Goal: Task Accomplishment & Management: Manage account settings

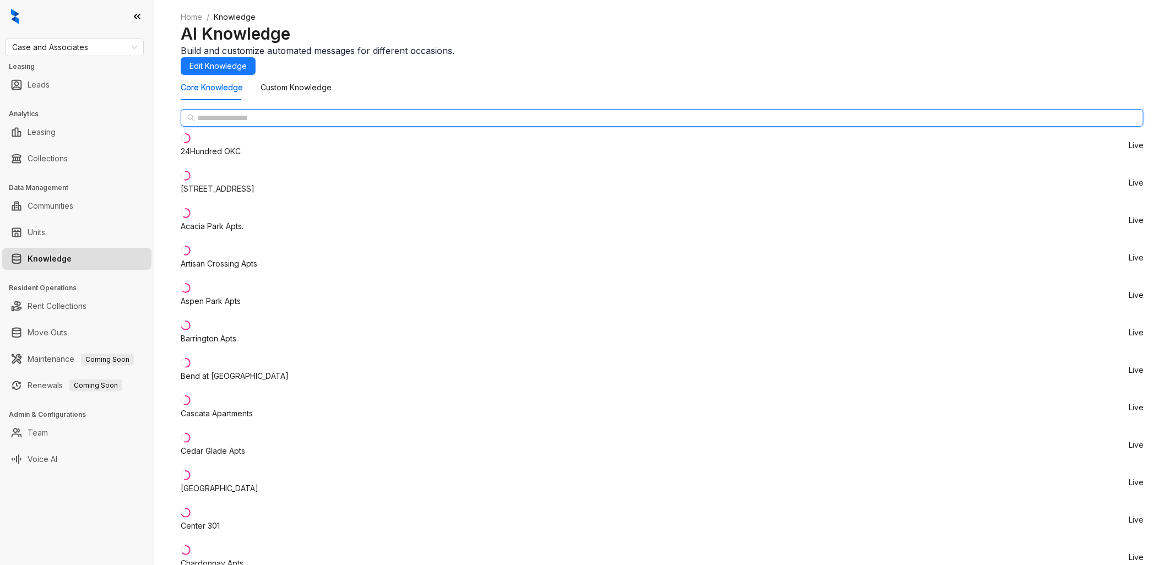
drag, startPoint x: 229, startPoint y: 145, endPoint x: 221, endPoint y: 148, distance: 8.0
click at [227, 124] on input "text" at bounding box center [662, 118] width 931 height 12
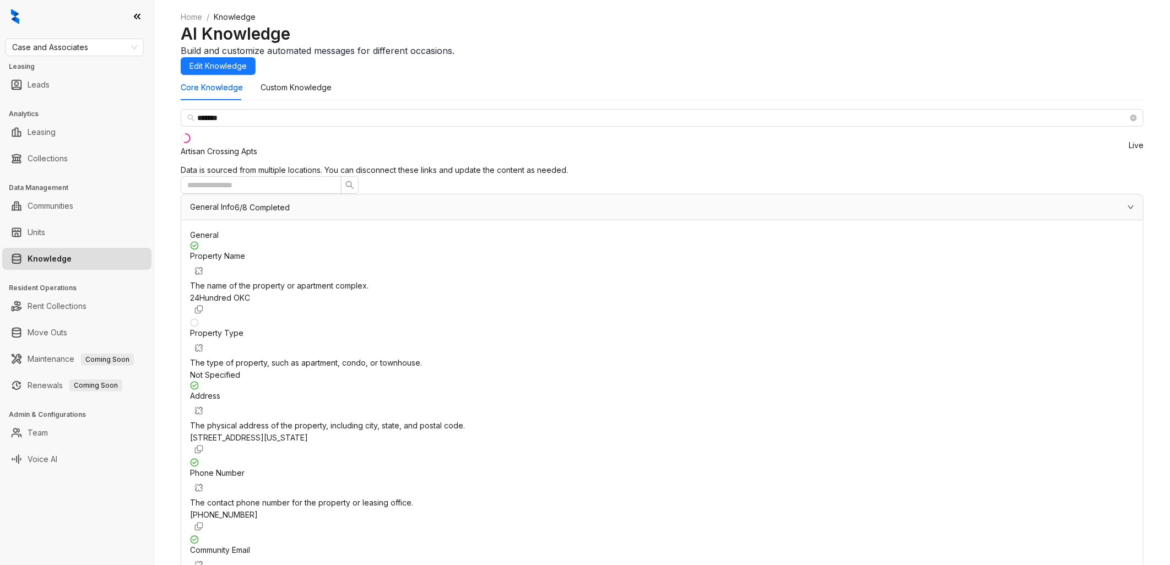
click at [257, 158] on div "Artisan Crossing Apts" at bounding box center [219, 151] width 77 height 12
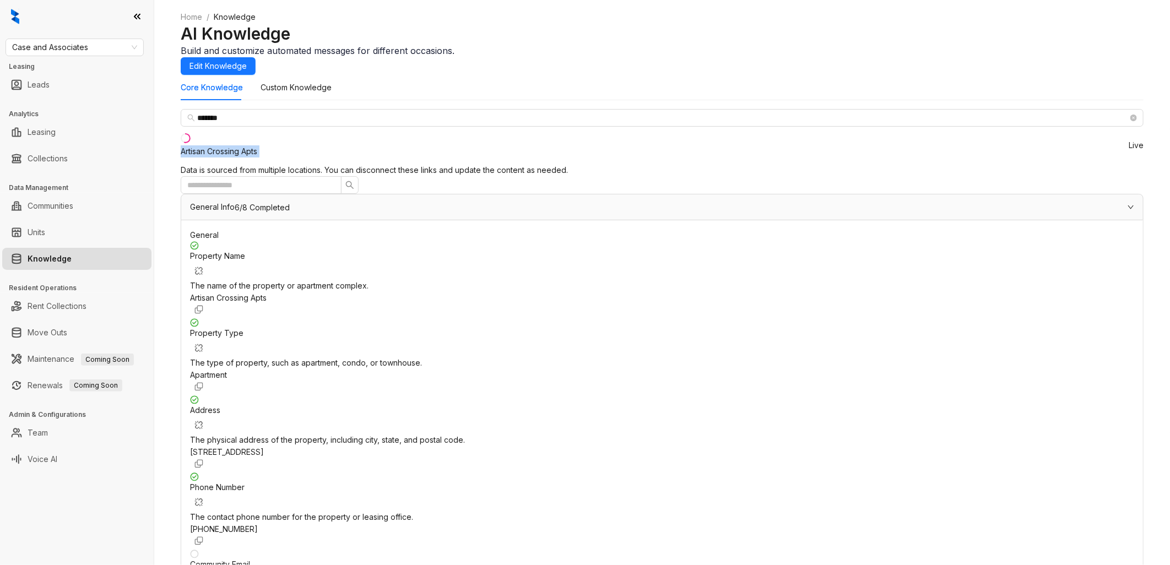
drag, startPoint x: 202, startPoint y: 175, endPoint x: 285, endPoint y: 176, distance: 82.7
click at [285, 164] on li "Artisan Crossing Apts Live" at bounding box center [662, 145] width 963 height 37
copy div "Artisan Crossing Apts"
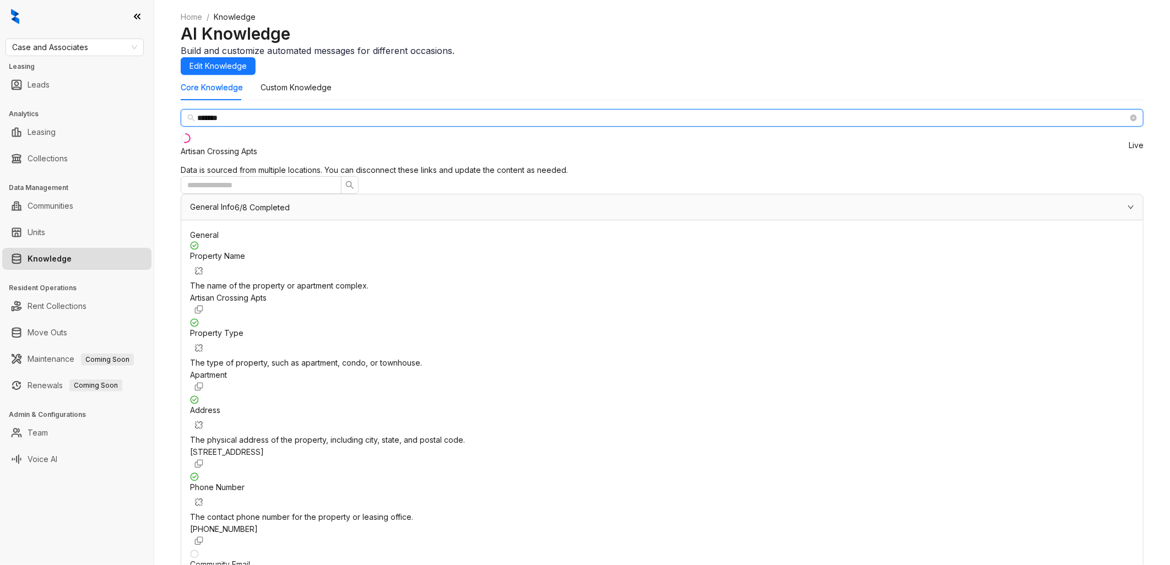
drag, startPoint x: 254, startPoint y: 140, endPoint x: 178, endPoint y: 142, distance: 76.1
click at [178, 142] on div "Home / Knowledge AI Knowledge Build and customize automated messages for differ…" at bounding box center [662, 282] width 1016 height 565
paste input "********"
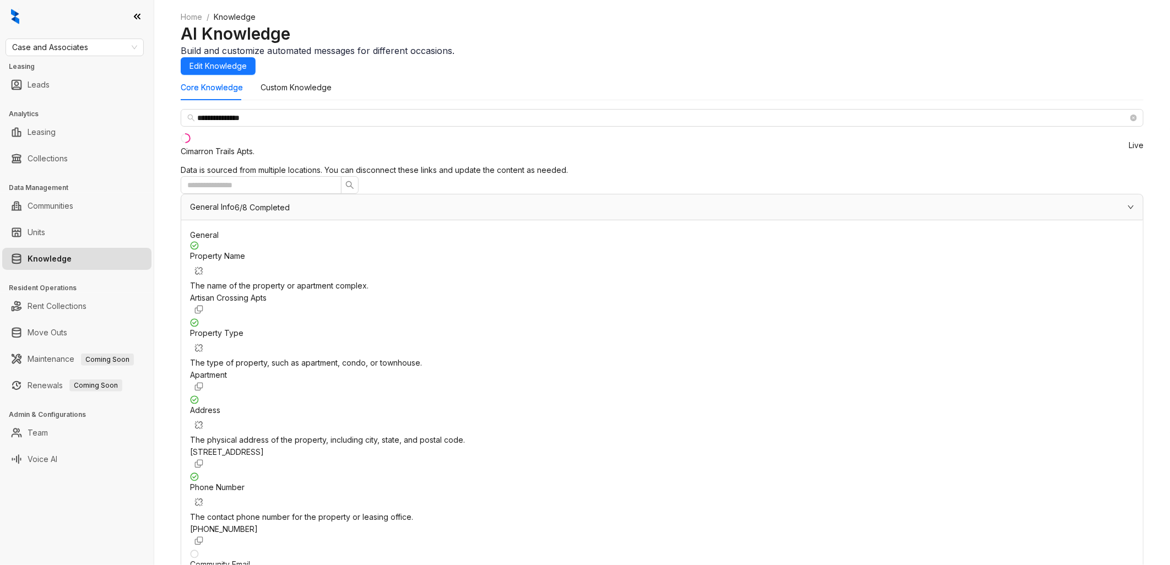
click at [249, 158] on div "Cimarron Trails Apts." at bounding box center [218, 151] width 74 height 12
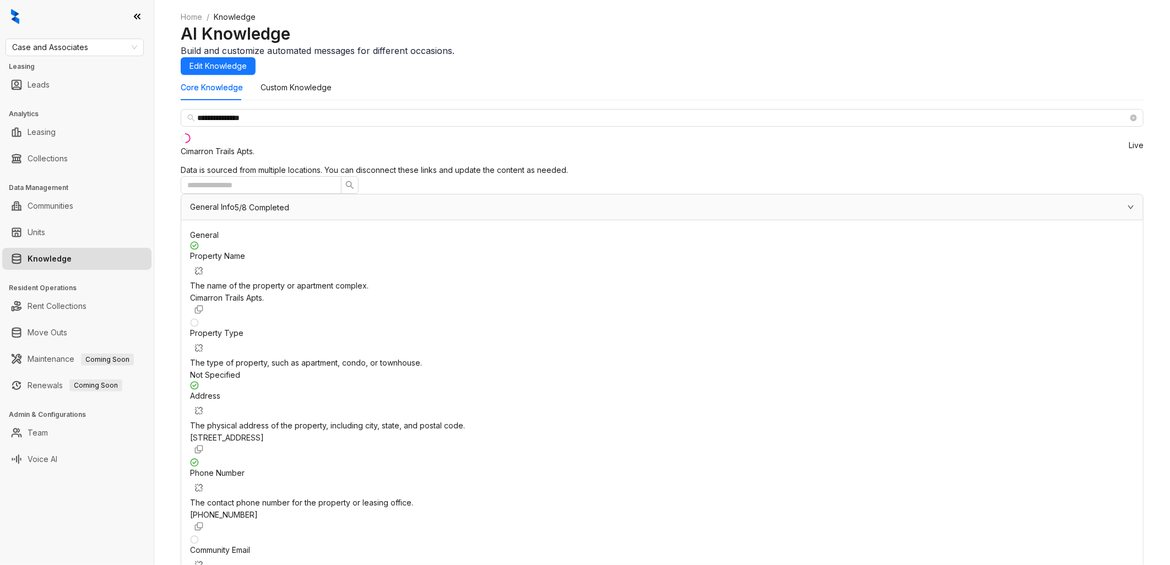
scroll to position [184, 0]
drag, startPoint x: 204, startPoint y: 175, endPoint x: 282, endPoint y: 179, distance: 78.3
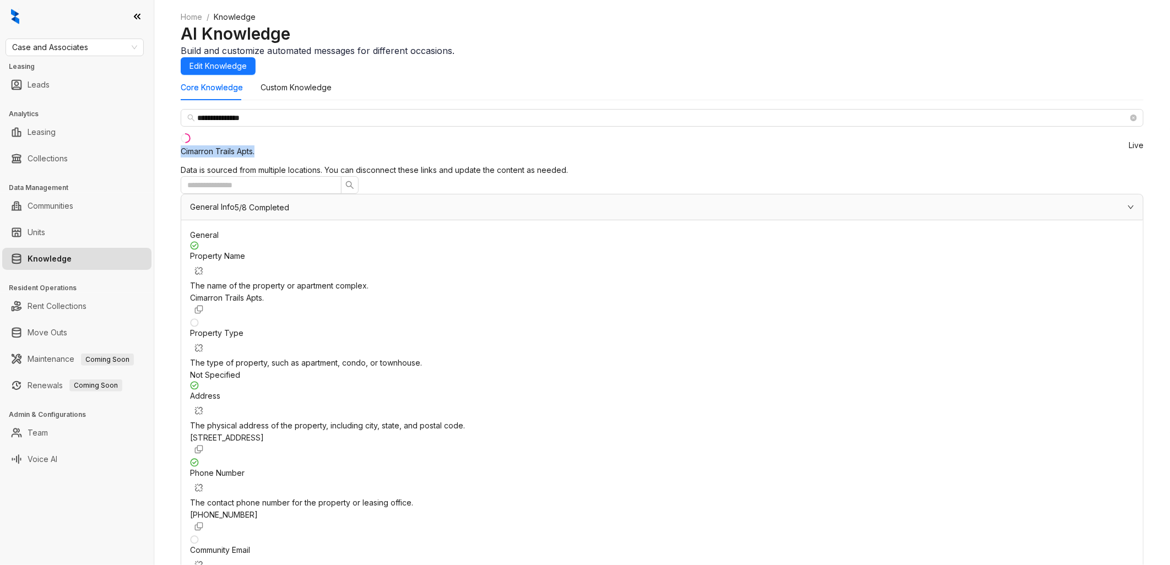
click at [282, 164] on li "Cimarron Trails Apts. Live" at bounding box center [662, 145] width 963 height 37
copy div "Cimarron Trails Apts."
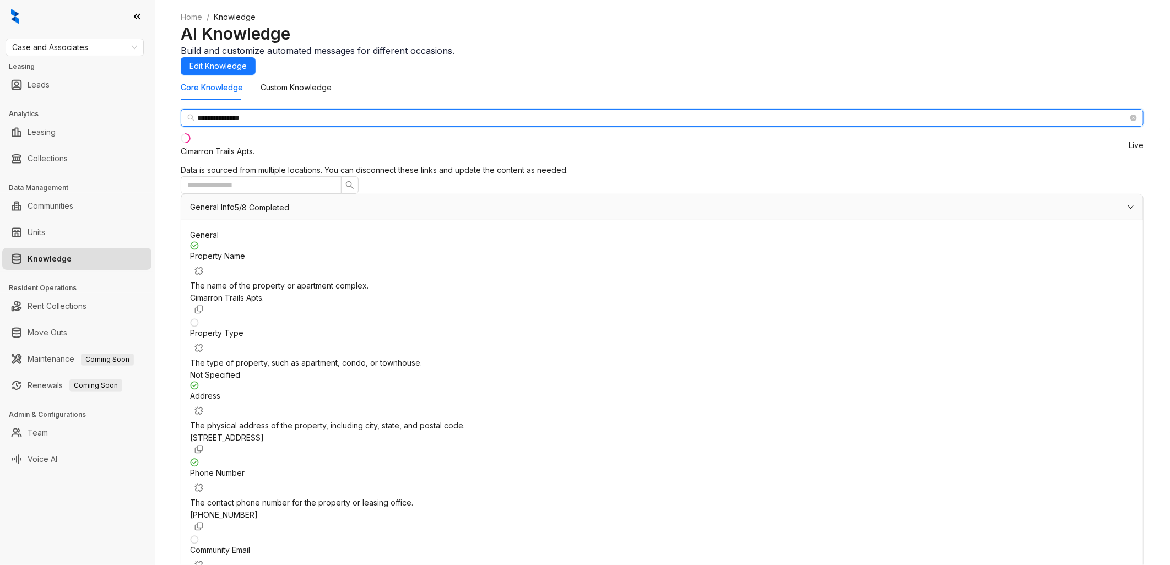
drag, startPoint x: 270, startPoint y: 141, endPoint x: 175, endPoint y: 147, distance: 95.5
click at [177, 147] on div "**********" at bounding box center [662, 282] width 1016 height 565
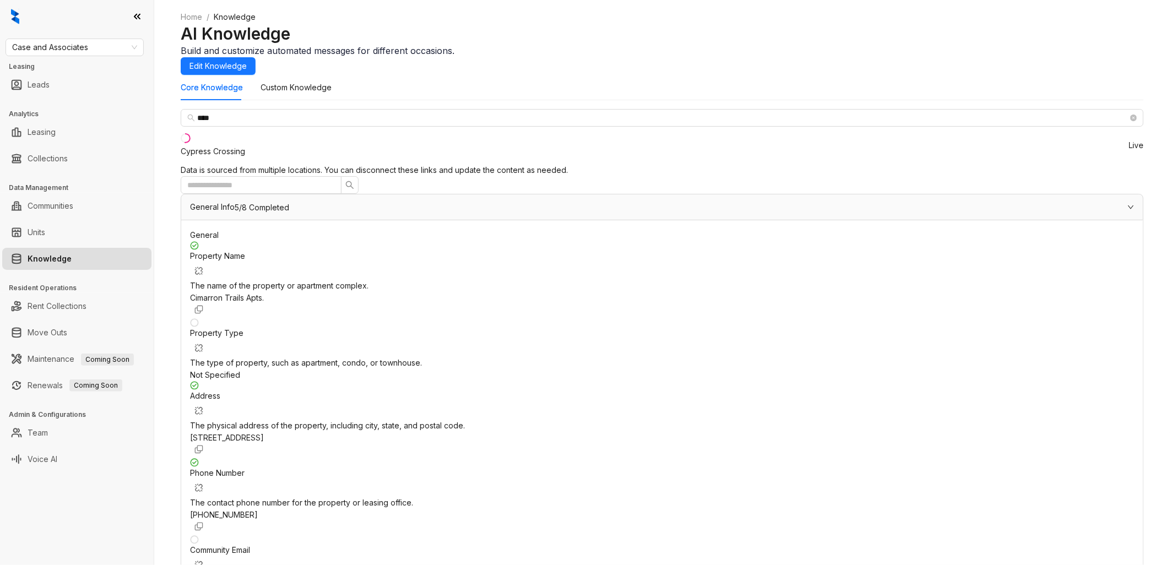
click at [233, 158] on div "Cypress Crossing" at bounding box center [213, 151] width 64 height 12
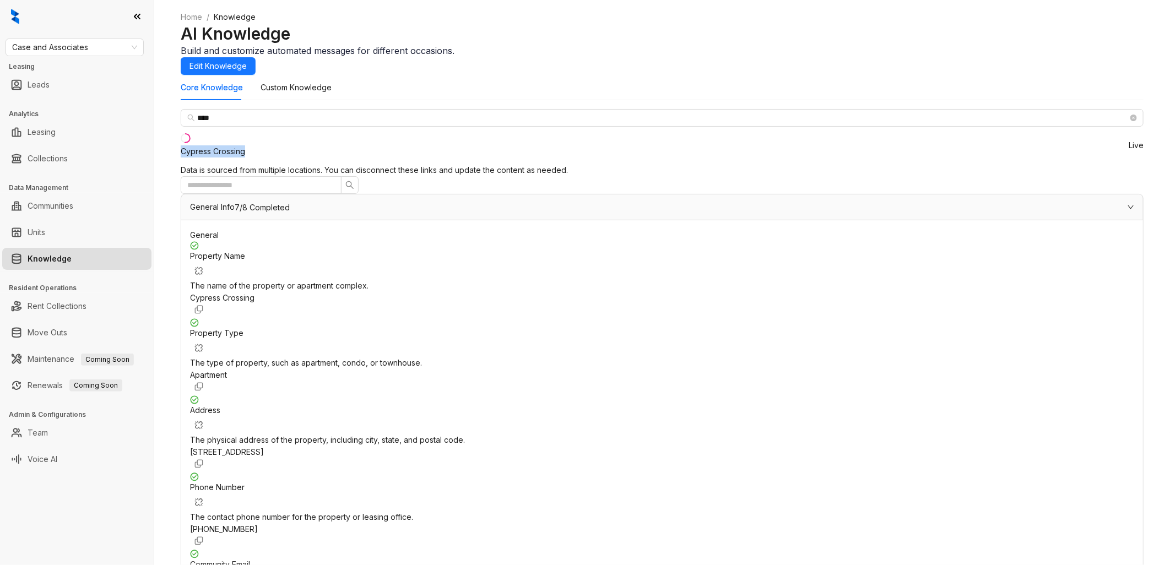
drag, startPoint x: 268, startPoint y: 175, endPoint x: 205, endPoint y: 174, distance: 62.8
click at [205, 164] on li "Cypress Crossing Live" at bounding box center [662, 145] width 963 height 37
copy div "Cypress Crossing"
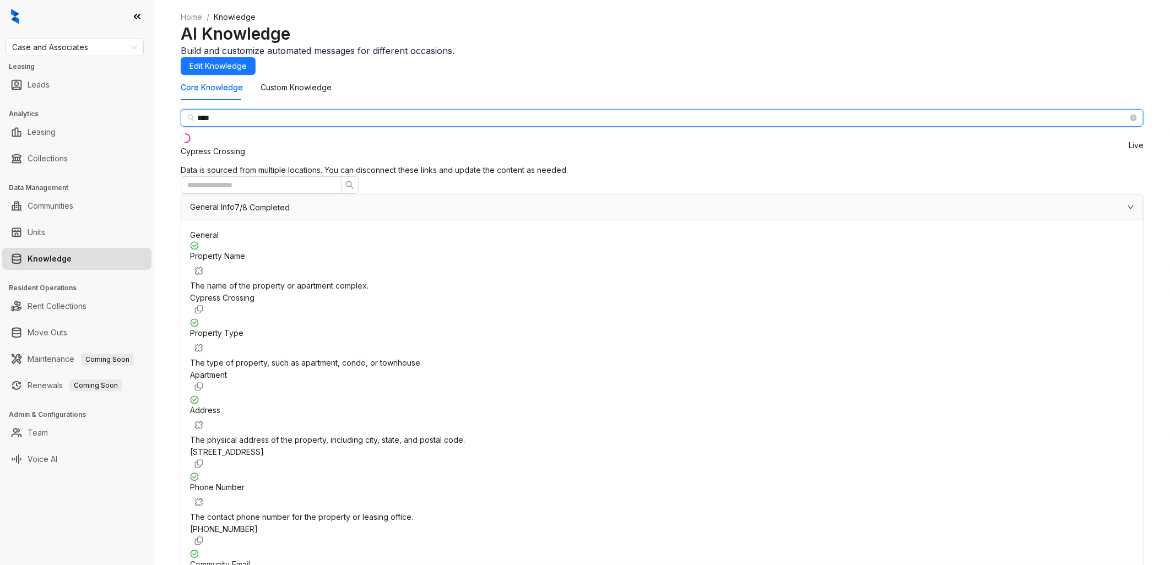
drag, startPoint x: 238, startPoint y: 139, endPoint x: 161, endPoint y: 138, distance: 76.6
click at [161, 138] on div "Home / Knowledge AI Knowledge Build and customize automated messages for differ…" at bounding box center [662, 282] width 1016 height 565
paste input "**********"
type input "**********"
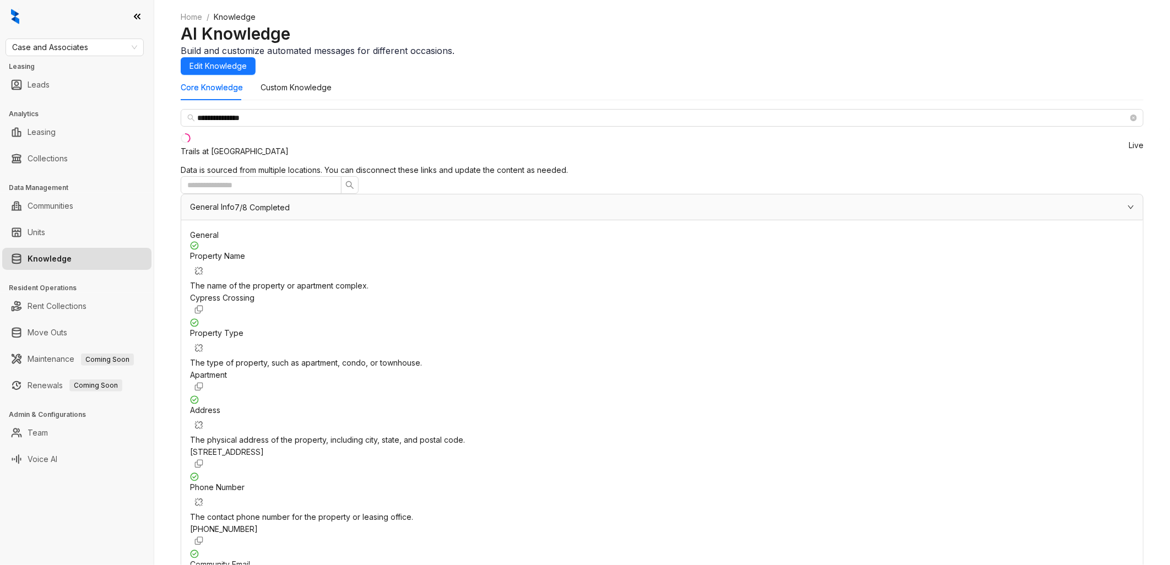
click at [252, 158] on div "Trails at [GEOGRAPHIC_DATA]" at bounding box center [235, 151] width 108 height 12
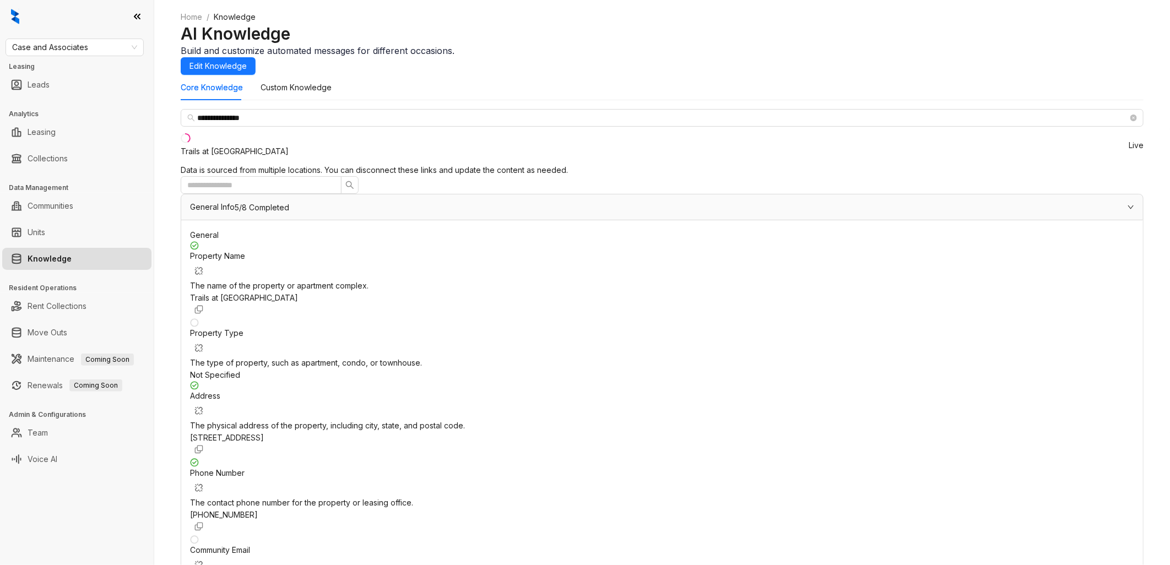
scroll to position [184, 0]
click at [247, 64] on span "Edit Knowledge" at bounding box center [218, 66] width 57 height 12
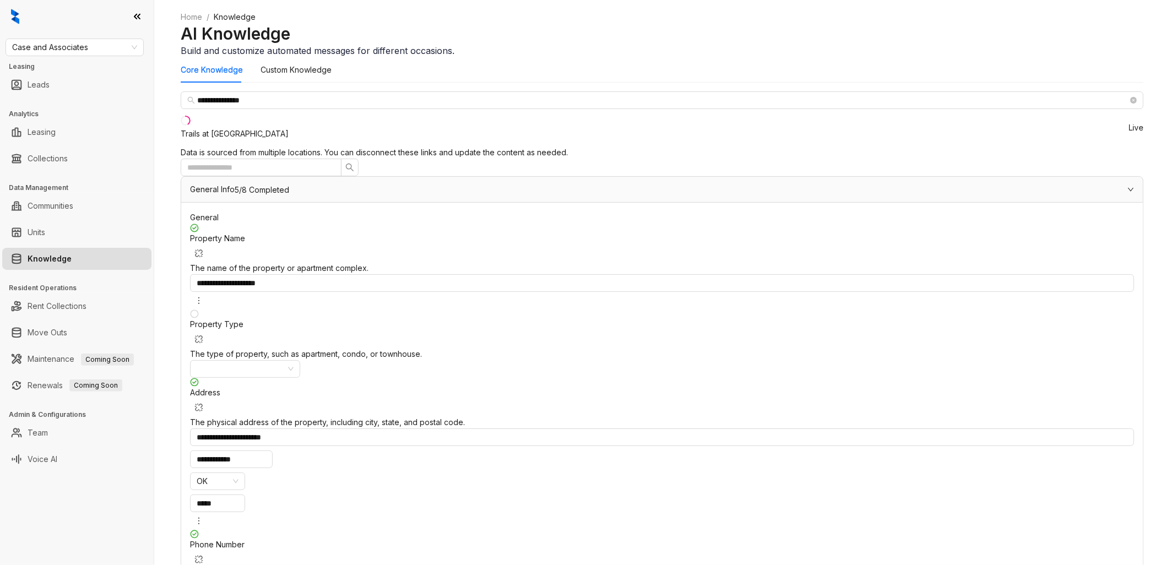
scroll to position [306, 0]
click at [509, 338] on div "03" at bounding box center [509, 339] width 26 height 15
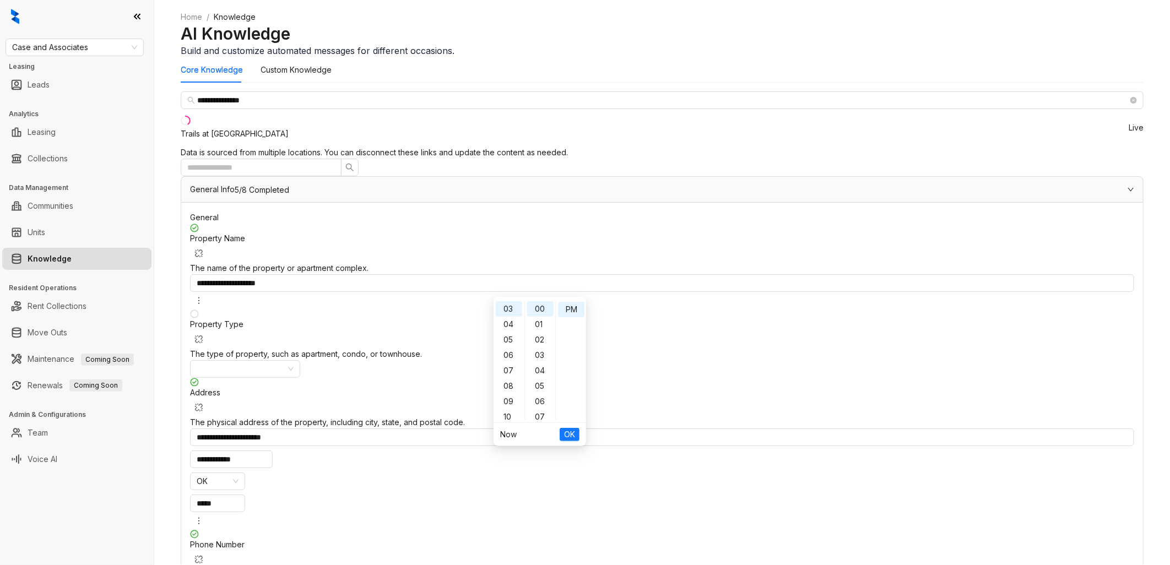
type input "********"
click at [566, 431] on span "OK" at bounding box center [569, 435] width 11 height 12
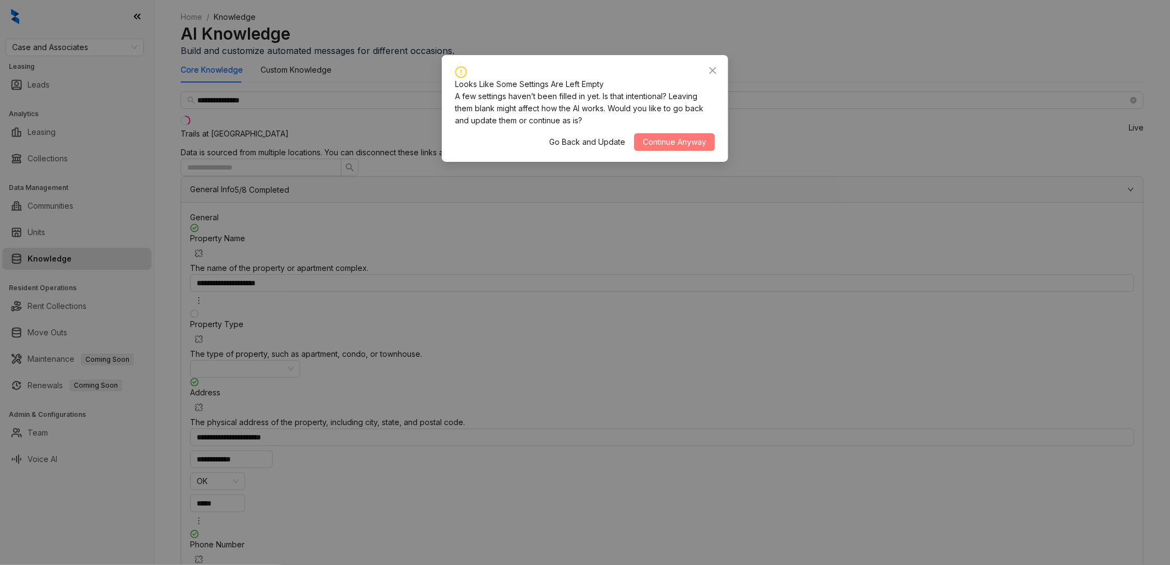
click at [671, 143] on span "Continue Anyway" at bounding box center [674, 142] width 63 height 12
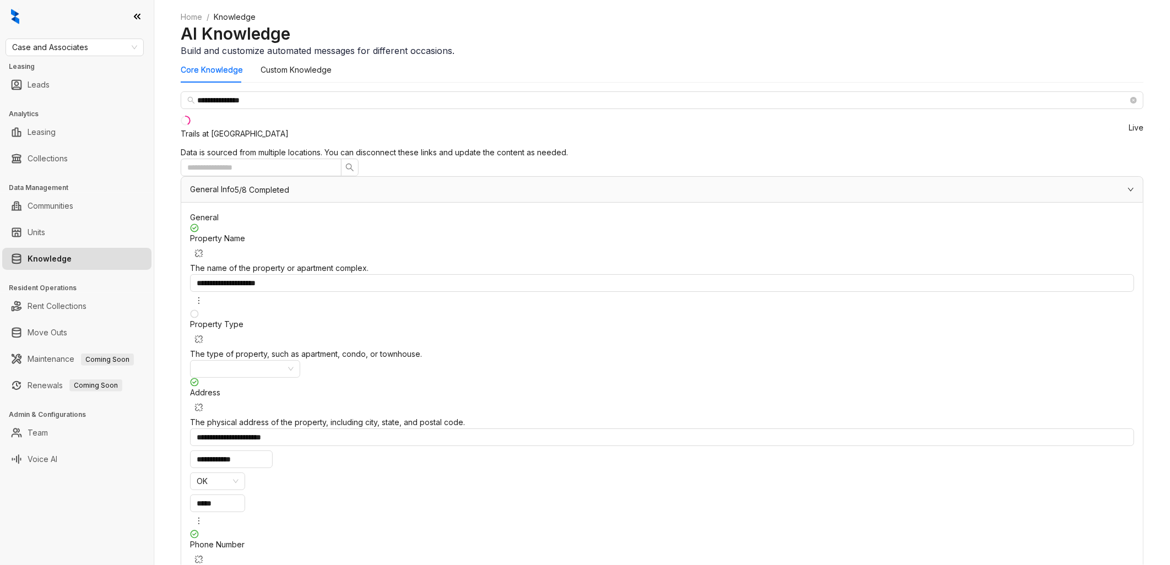
scroll to position [0, 0]
click at [265, 147] on li "Trails at [GEOGRAPHIC_DATA] Live" at bounding box center [662, 127] width 963 height 37
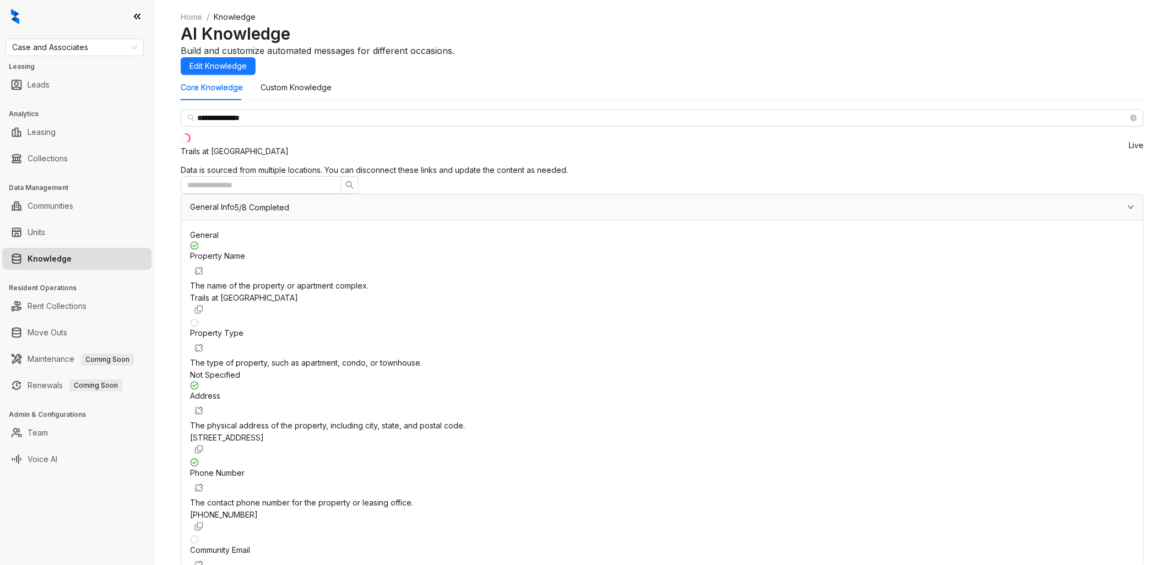
scroll to position [122, 0]
